Goal: Check status: Check status

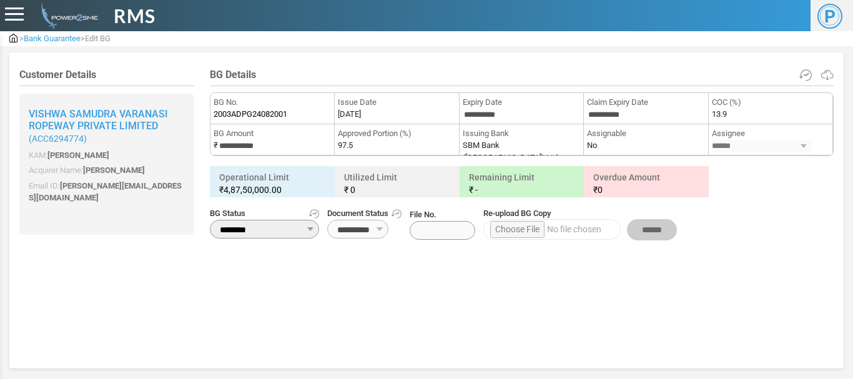
click at [17, 12] on div at bounding box center [14, 14] width 19 height 14
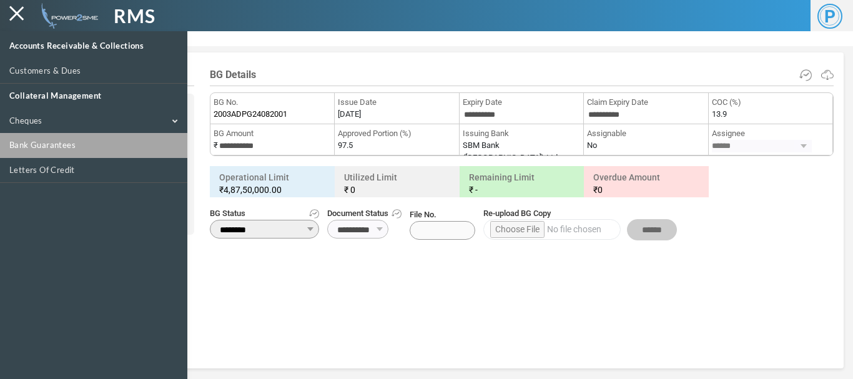
click at [41, 143] on link "Bank Guarantees" at bounding box center [93, 145] width 187 height 25
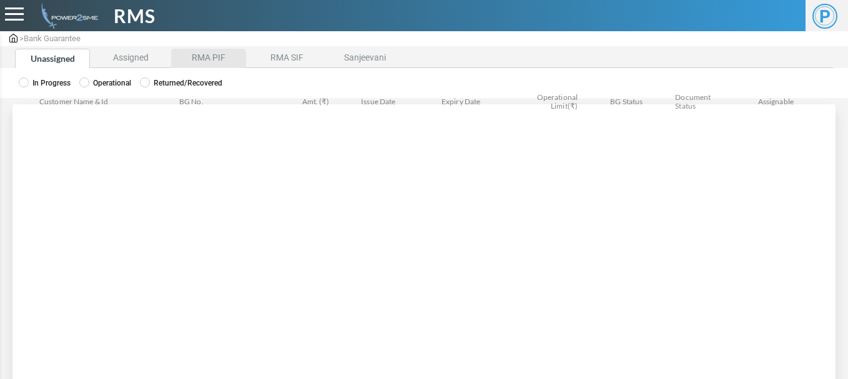
click at [221, 56] on li "RMA PIF" at bounding box center [208, 58] width 75 height 19
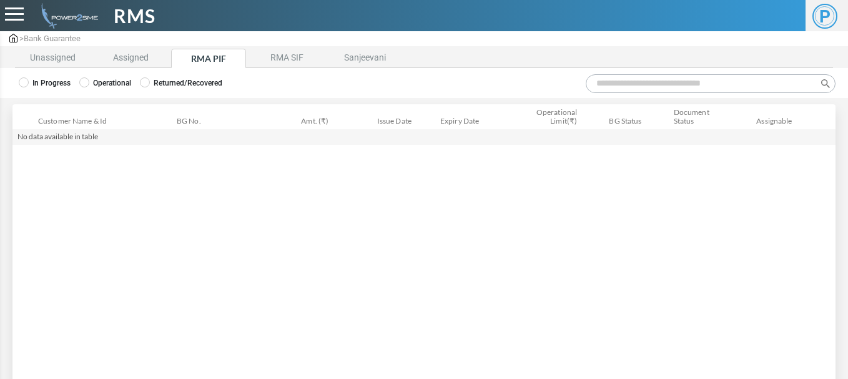
click at [116, 86] on label "Operational" at bounding box center [105, 82] width 52 height 11
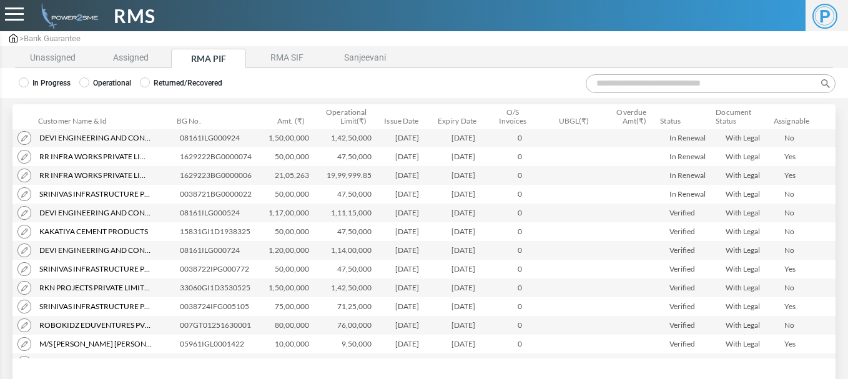
click at [612, 87] on input "Search:" at bounding box center [711, 83] width 250 height 19
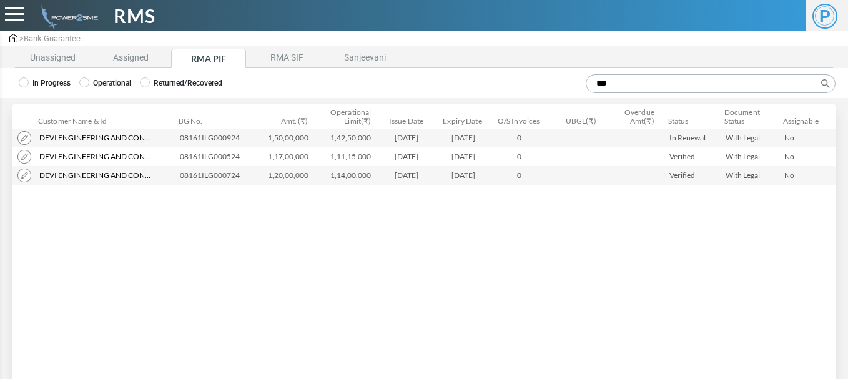
type input "***"
click at [24, 138] on img at bounding box center [24, 138] width 14 height 14
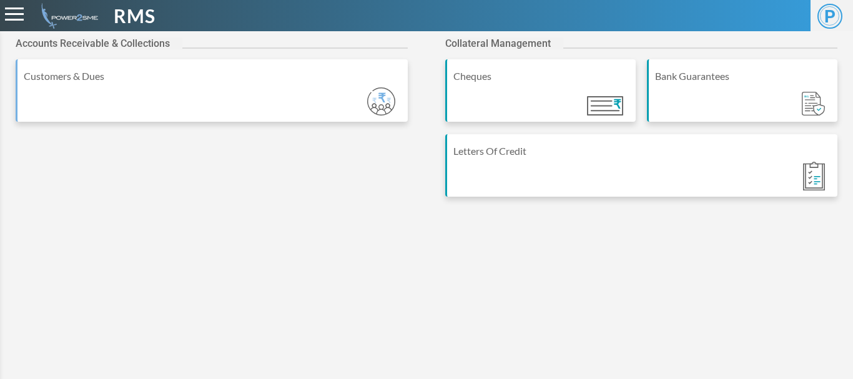
click at [23, 14] on span at bounding box center [14, 14] width 19 height 2
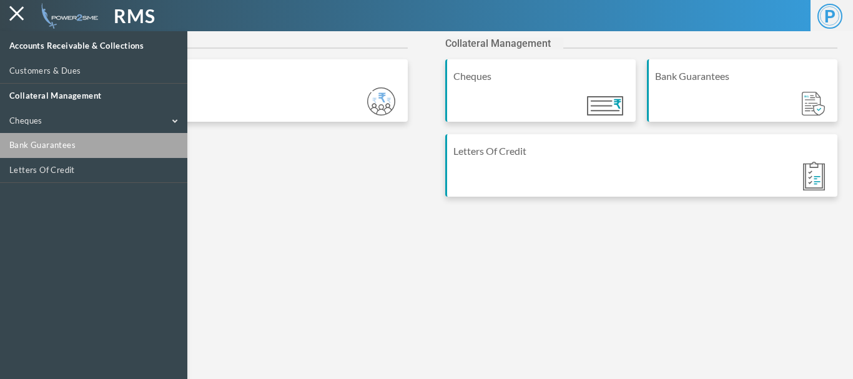
click at [39, 143] on link "Bank Guarantees" at bounding box center [93, 145] width 187 height 25
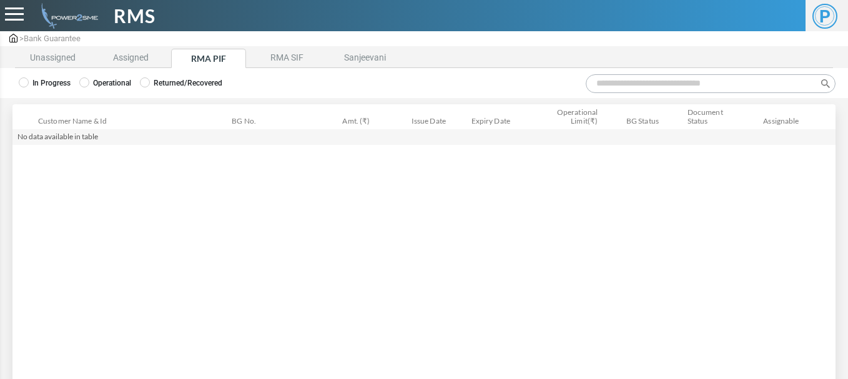
click at [101, 83] on label "Operational" at bounding box center [105, 82] width 52 height 11
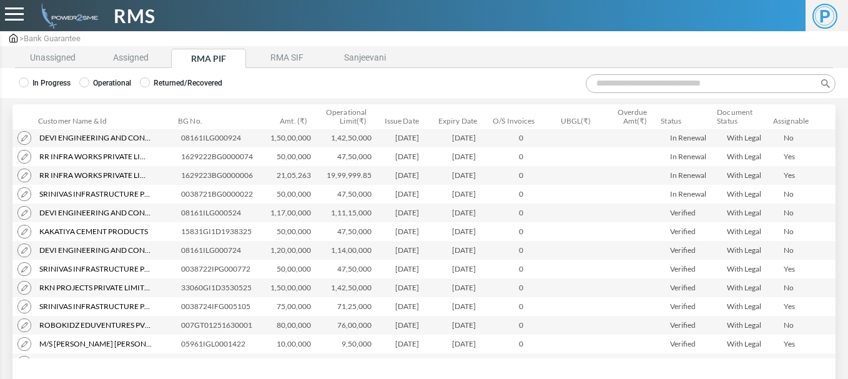
click at [595, 86] on input "Search:" at bounding box center [711, 83] width 250 height 19
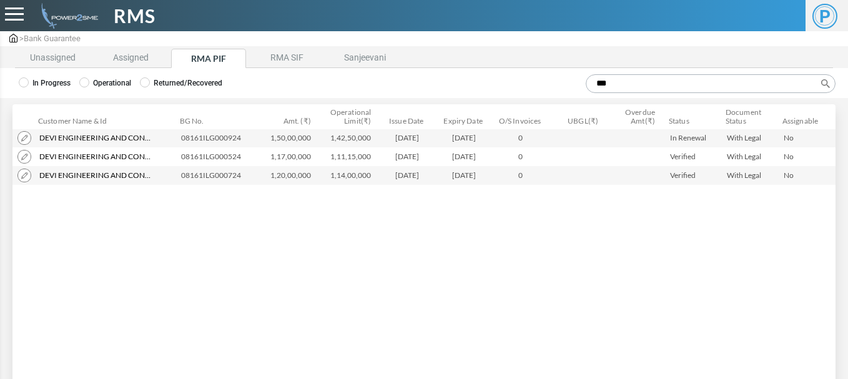
type input "***"
click at [22, 156] on img at bounding box center [24, 157] width 14 height 14
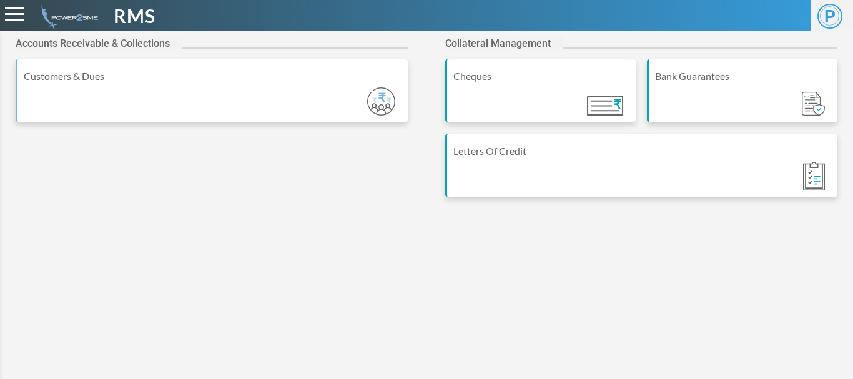
click at [6, 9] on span at bounding box center [14, 8] width 19 height 2
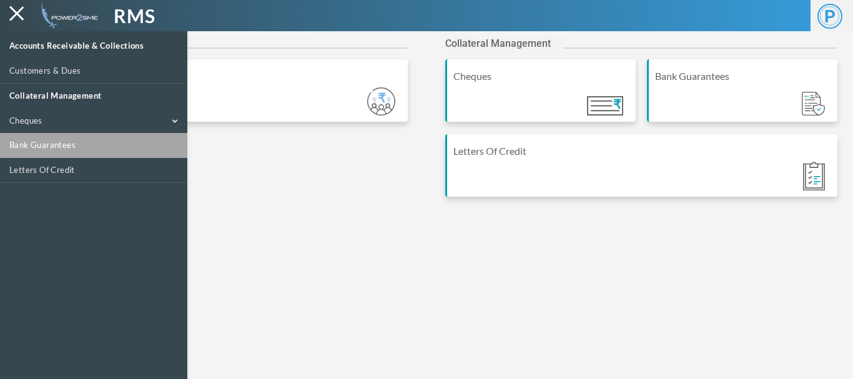
click at [29, 137] on link "Bank Guarantees" at bounding box center [93, 145] width 187 height 25
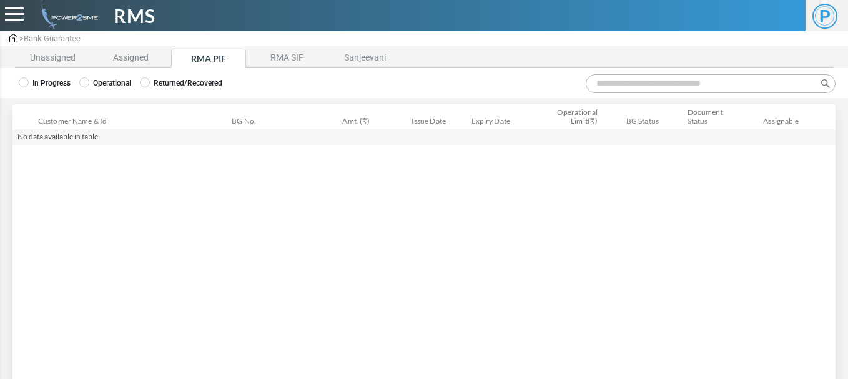
click at [219, 56] on li "RMA PIF" at bounding box center [208, 58] width 75 height 19
click at [119, 82] on label "Operational" at bounding box center [105, 82] width 52 height 11
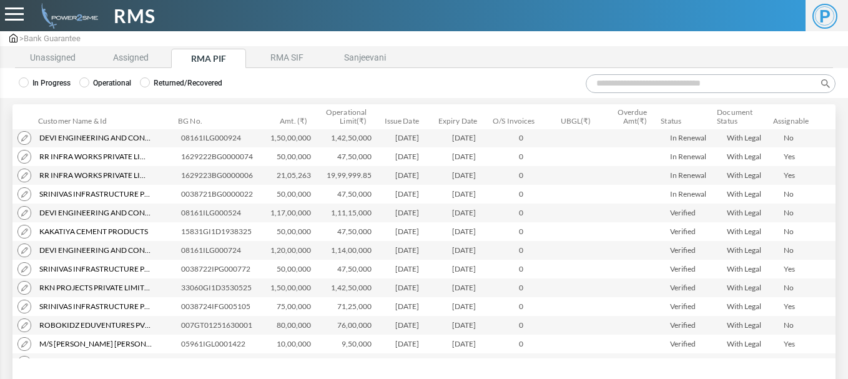
click at [605, 85] on input "Search:" at bounding box center [711, 83] width 250 height 19
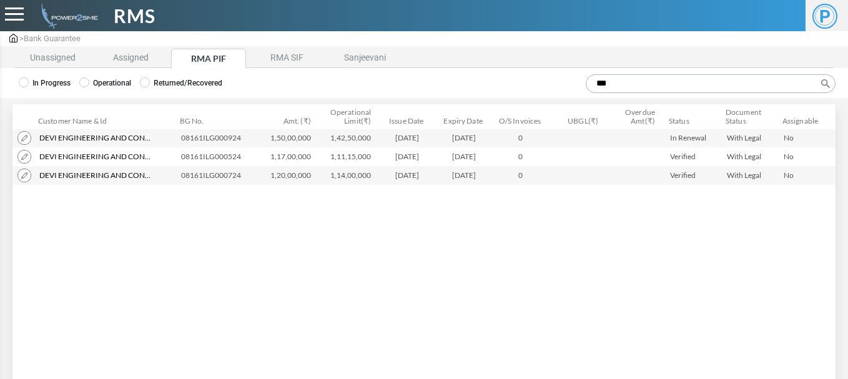
type input "***"
click at [21, 174] on img at bounding box center [24, 176] width 14 height 14
